Goal: Navigation & Orientation: Find specific page/section

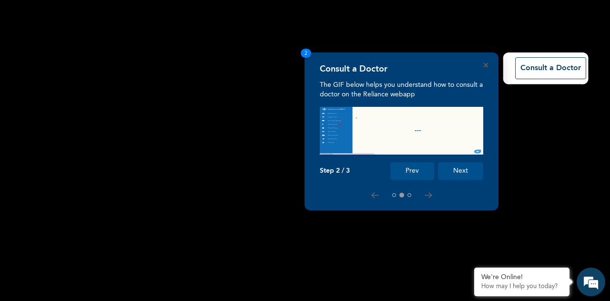
click at [467, 166] on button "Next" at bounding box center [460, 171] width 45 height 18
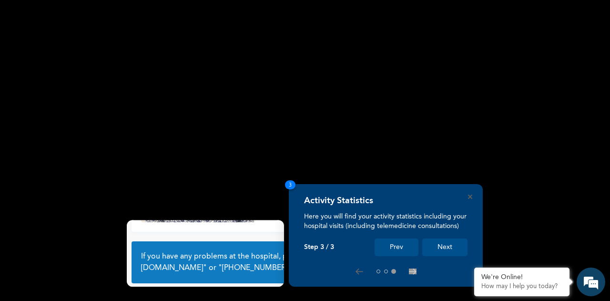
scroll to position [68, 0]
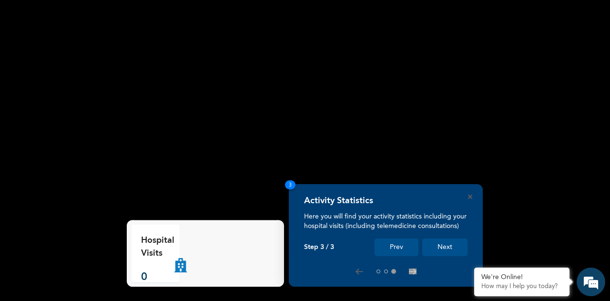
click at [452, 247] on button "Next" at bounding box center [444, 247] width 45 height 18
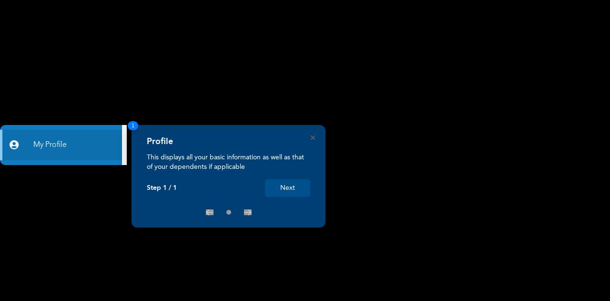
click at [313, 134] on div "Profile This displays all your basic information as well as that of your depend…" at bounding box center [229, 176] width 194 height 103
click at [315, 140] on div "Profile This displays all your basic information as well as that of your depend…" at bounding box center [229, 176] width 194 height 103
click at [310, 137] on div "Profile This displays all your basic information as well as that of your depend…" at bounding box center [229, 176] width 194 height 103
click at [314, 137] on icon "Close" at bounding box center [313, 137] width 4 height 4
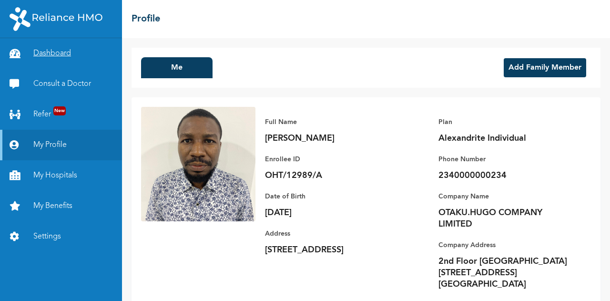
click at [61, 56] on link "Dashboard" at bounding box center [61, 53] width 122 height 31
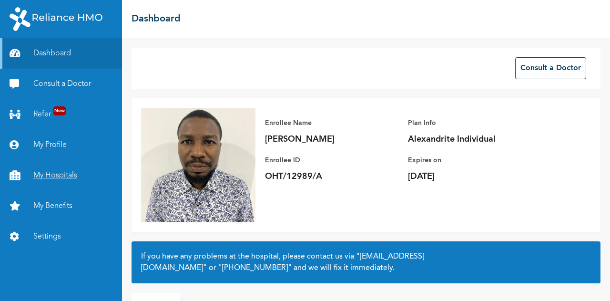
click at [57, 175] on link "My Hospitals" at bounding box center [61, 175] width 122 height 31
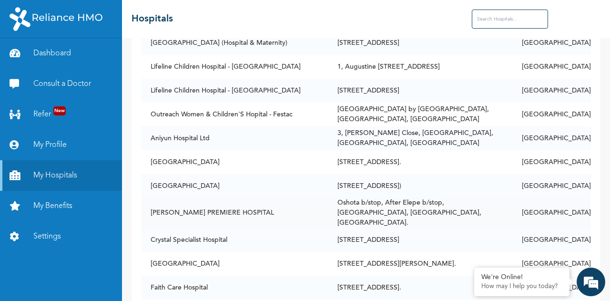
scroll to position [286, 0]
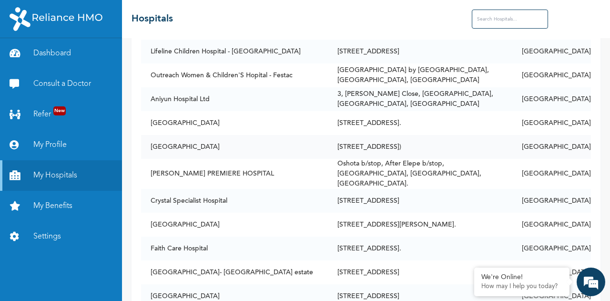
click at [188, 140] on td "[GEOGRAPHIC_DATA]" at bounding box center [234, 147] width 187 height 24
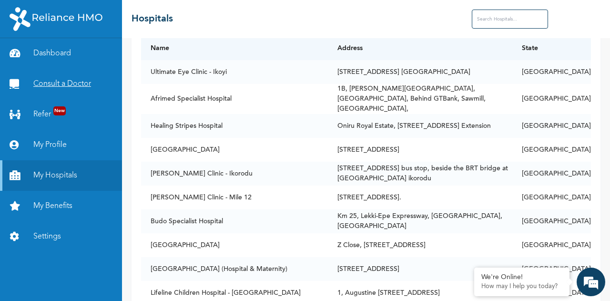
scroll to position [0, 0]
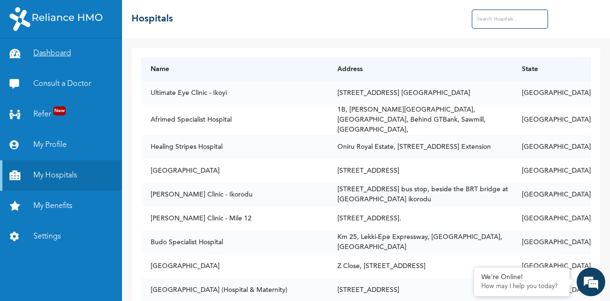
click at [65, 54] on link "Dashboard" at bounding box center [61, 53] width 122 height 31
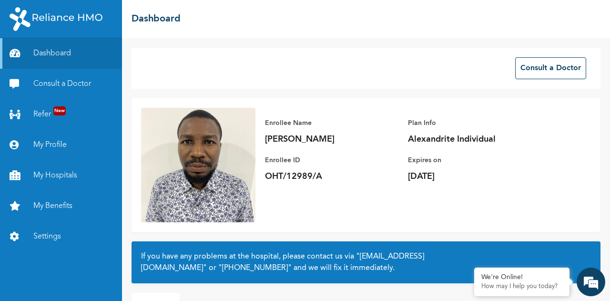
click at [234, 33] on div "☰ Dashboard" at bounding box center [366, 19] width 488 height 38
